Goal: Information Seeking & Learning: Learn about a topic

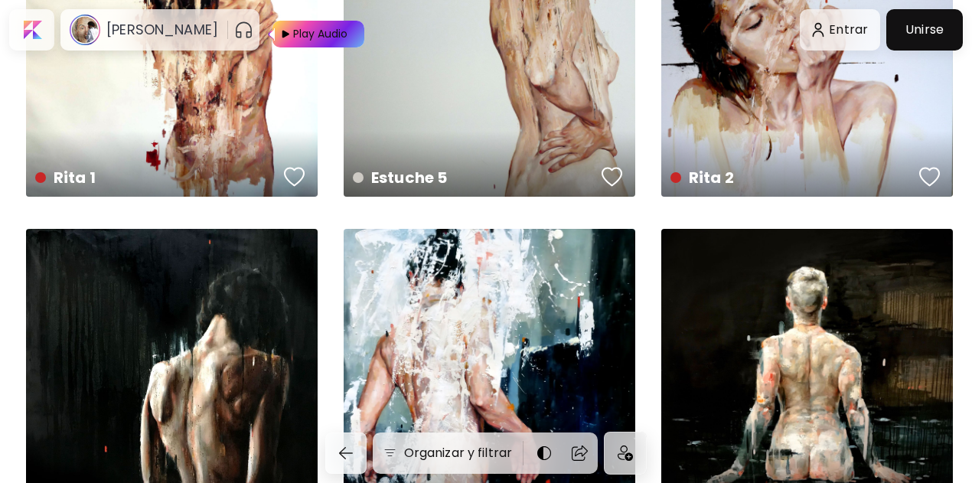
scroll to position [2526, 0]
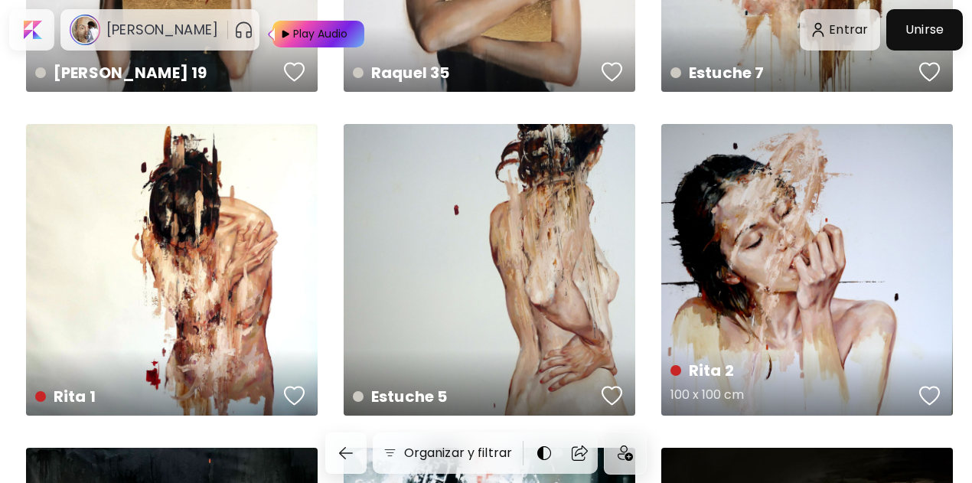
click at [756, 230] on div "[PERSON_NAME] 2 100 x 100 cm" at bounding box center [807, 270] width 292 height 292
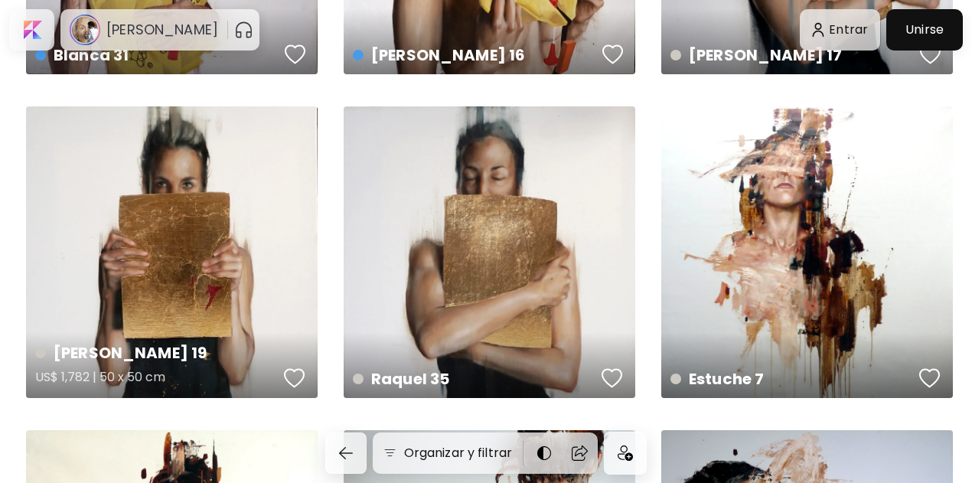
click at [253, 232] on div "[PERSON_NAME] 19 US$ 1,782 | 50 x 50 cm" at bounding box center [172, 252] width 292 height 292
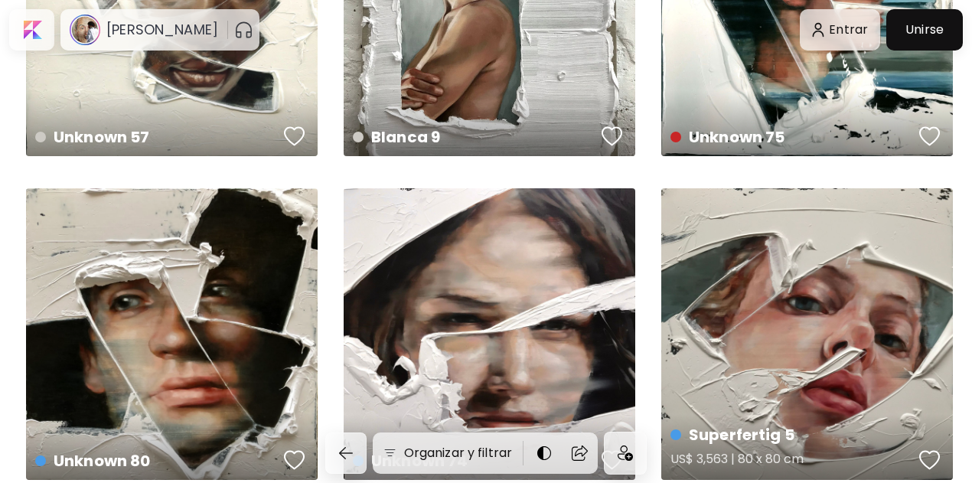
click at [822, 336] on div "Superfertig 5 US$ 3,563 | 80 x 80 cm" at bounding box center [807, 334] width 292 height 292
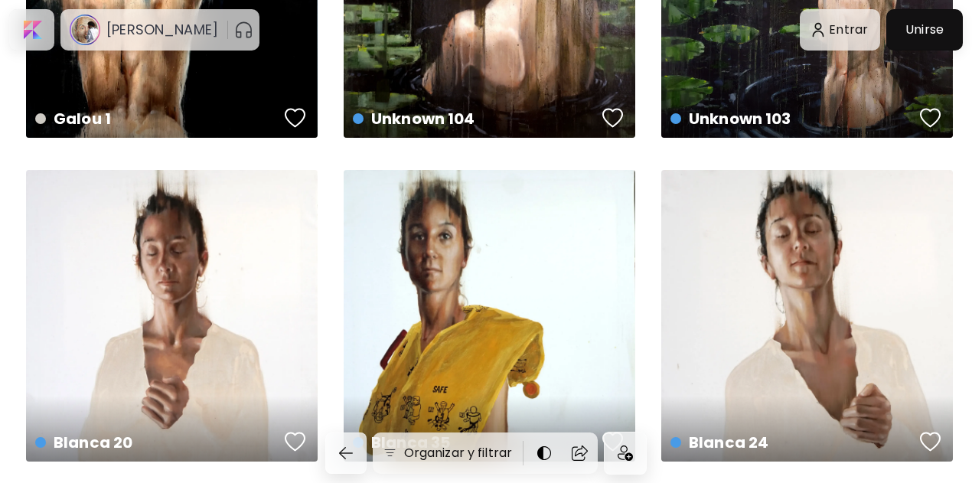
scroll to position [536, 0]
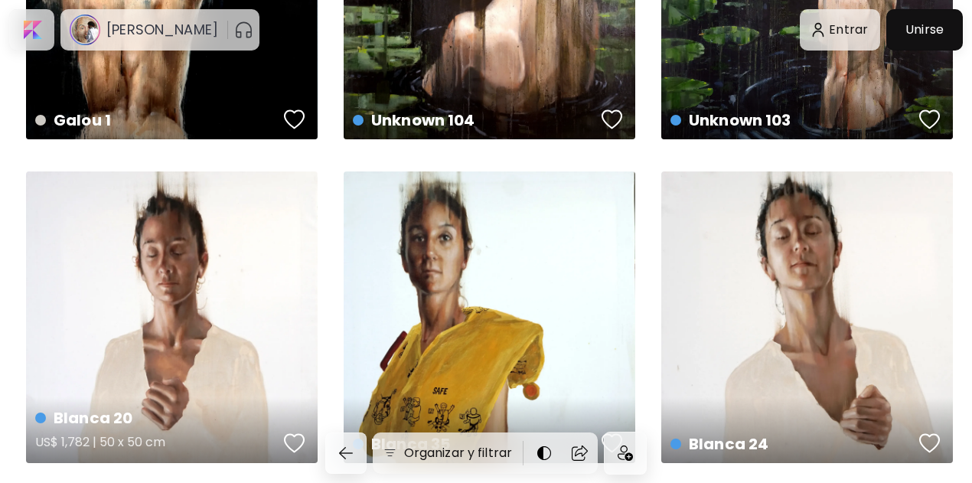
click at [159, 293] on div "[PERSON_NAME] 20 US$ 1,782 | 50 x 50 cm" at bounding box center [172, 317] width 292 height 292
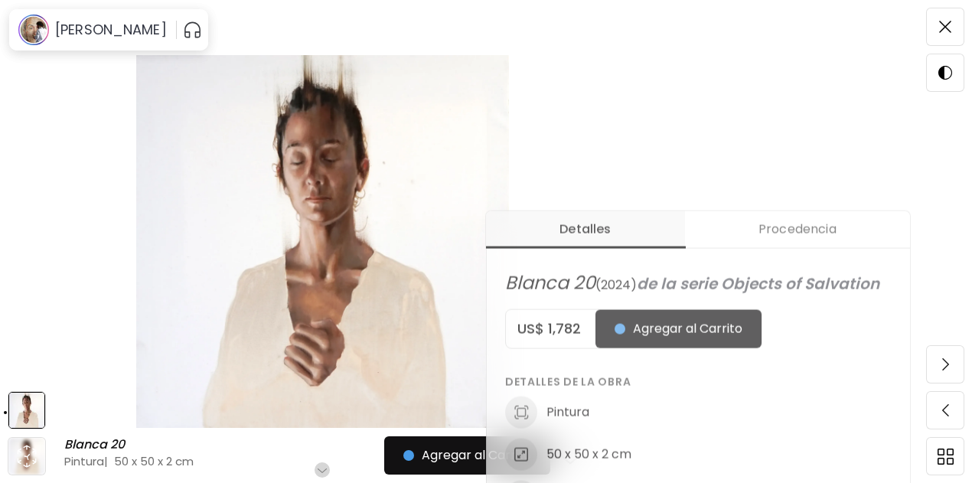
scroll to position [459, 0]
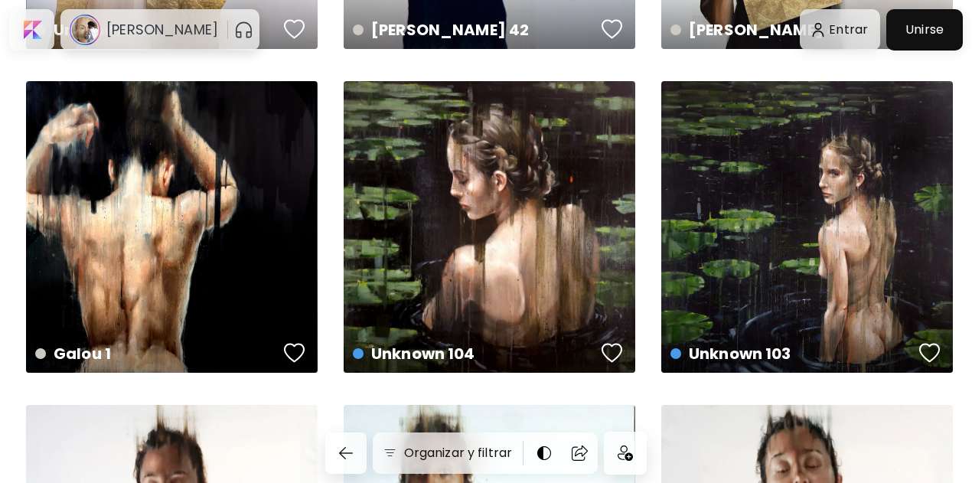
scroll to position [77, 0]
